Goal: Information Seeking & Learning: Learn about a topic

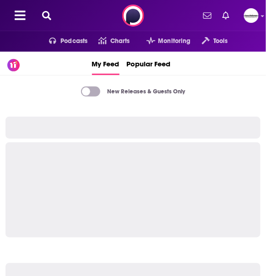
click at [45, 14] on icon at bounding box center [46, 15] width 9 height 9
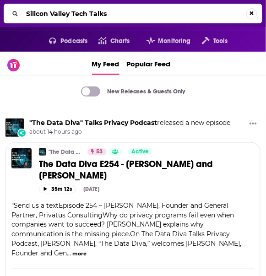
type input "Silicon Valley Tech Talks"
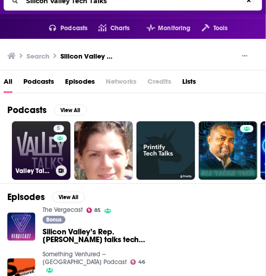
scroll to position [37, 0]
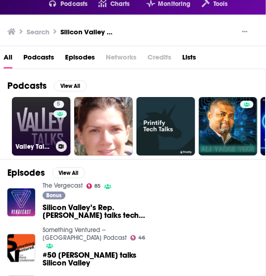
click at [44, 139] on link "5 Valley Talks – stories of Silicon Valley Startups" at bounding box center [41, 126] width 59 height 59
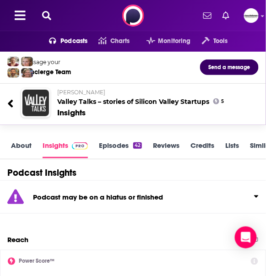
click at [48, 14] on icon at bounding box center [46, 15] width 9 height 9
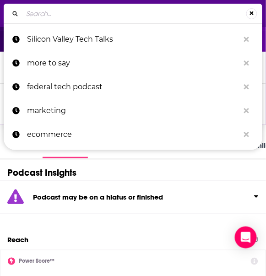
type input "Silicon Valley Tech Talks"
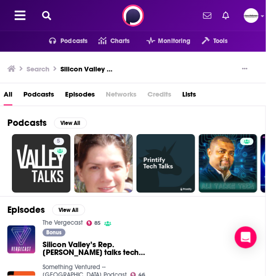
click at [47, 97] on span "Podcasts" at bounding box center [38, 96] width 31 height 19
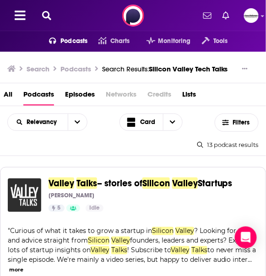
click at [21, 13] on icon at bounding box center [20, 15] width 11 height 12
